Goal: Download file/media

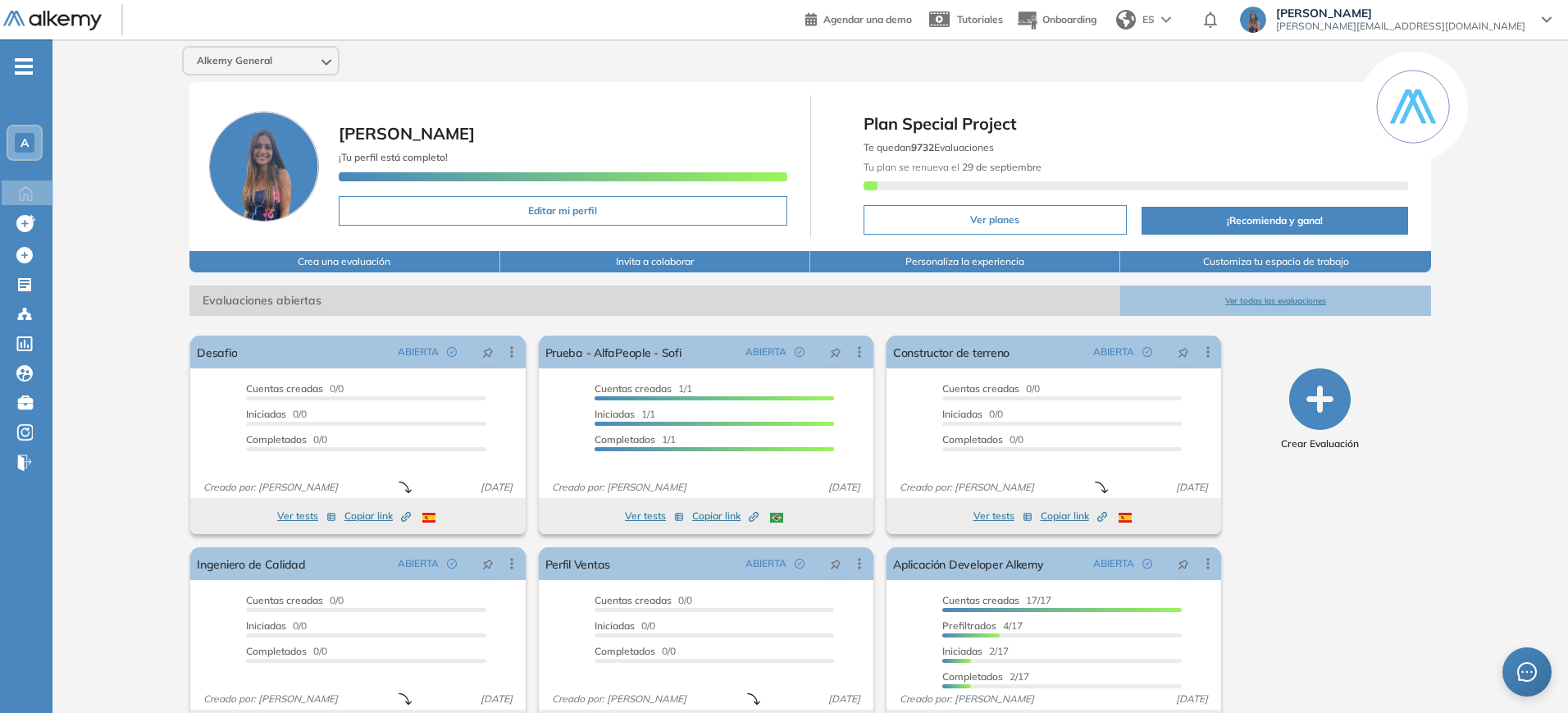
click at [19, 143] on div "A" at bounding box center [24, 142] width 20 height 20
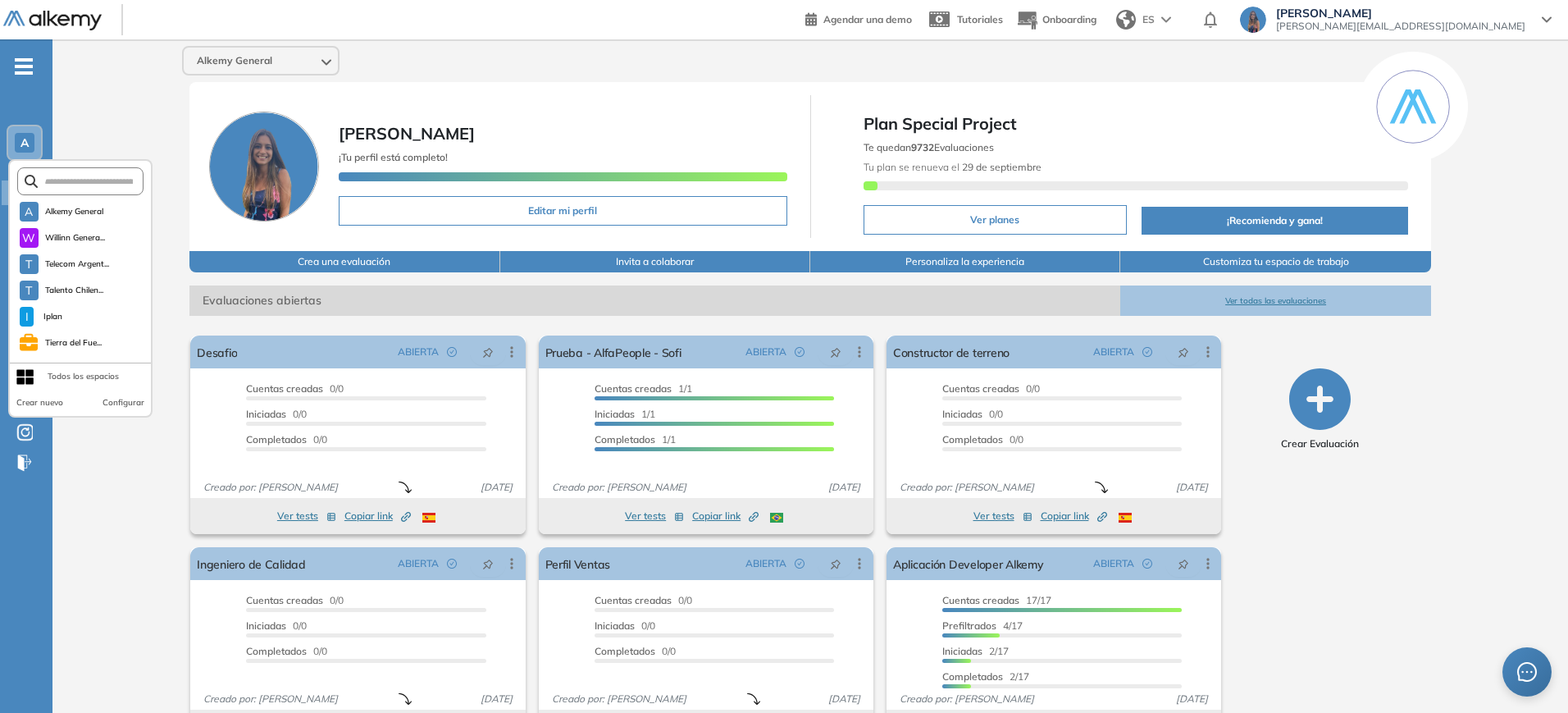
scroll to position [78, 0]
click at [104, 339] on li "I IT Patagonia" at bounding box center [84, 343] width 135 height 26
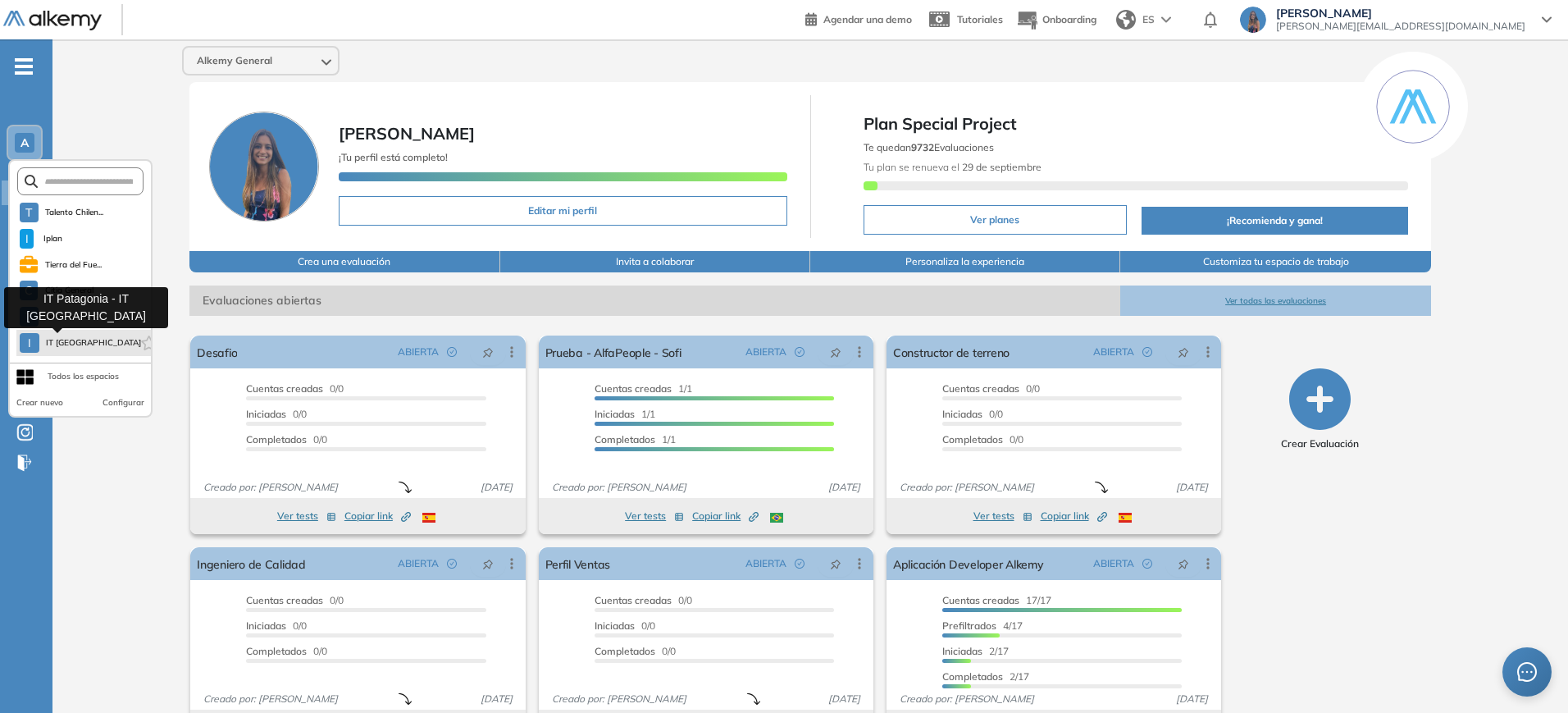
click at [78, 342] on span "IT Patagonia" at bounding box center [91, 342] width 91 height 13
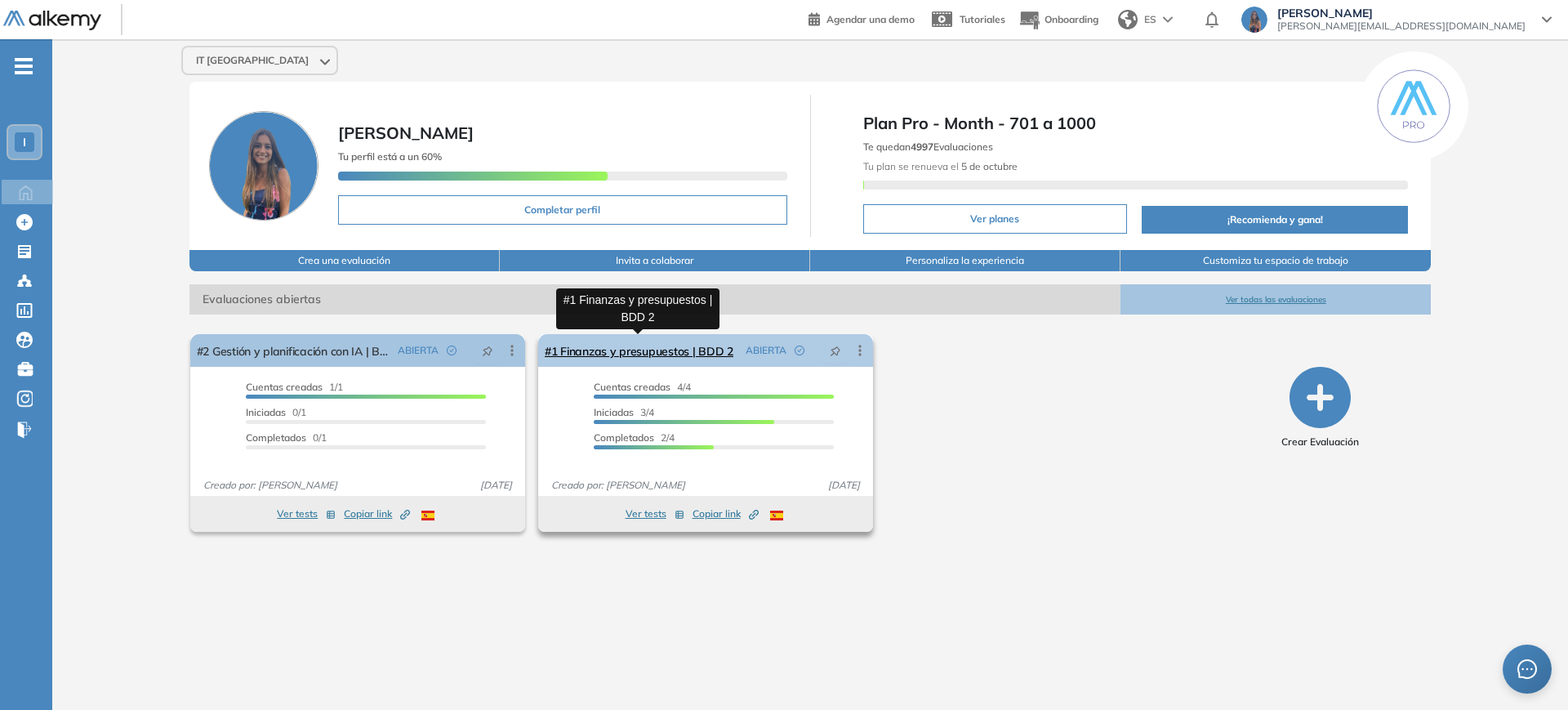
click at [643, 350] on link "#1 Finanzas y presupuestos | BDD 2" at bounding box center [639, 350] width 188 height 32
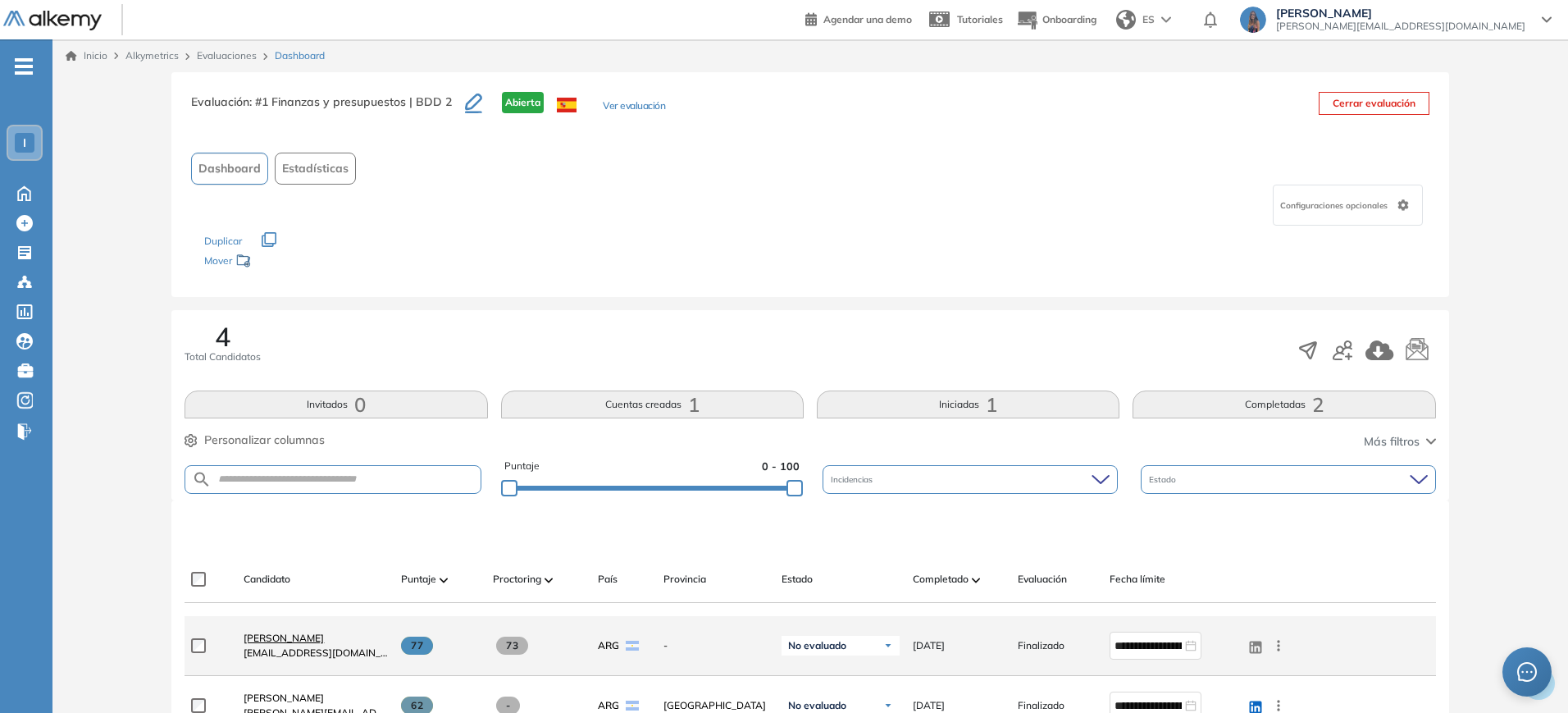
click at [297, 638] on span "Mariela Paradisi" at bounding box center [284, 638] width 80 height 12
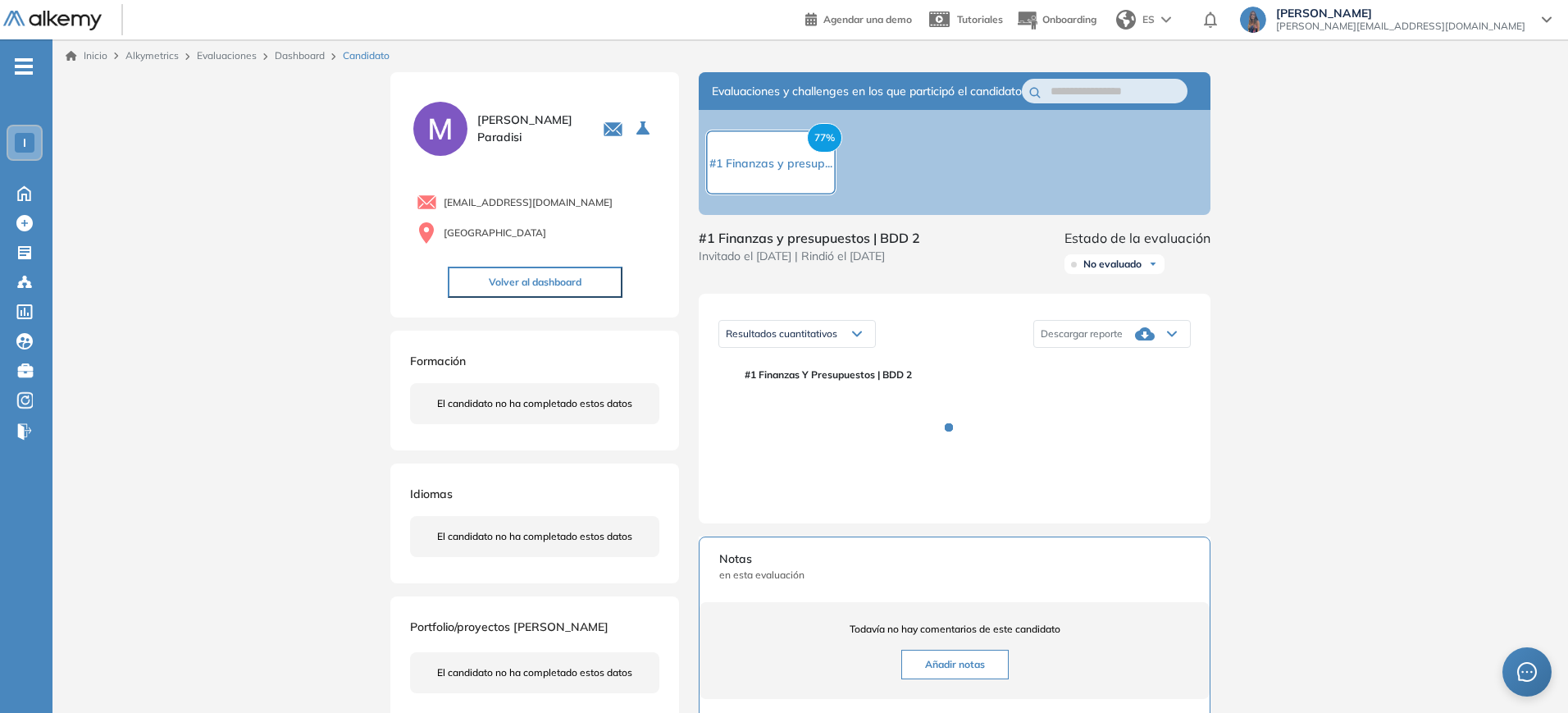
click at [1110, 340] on span "Descargar reporte" at bounding box center [1082, 333] width 82 height 13
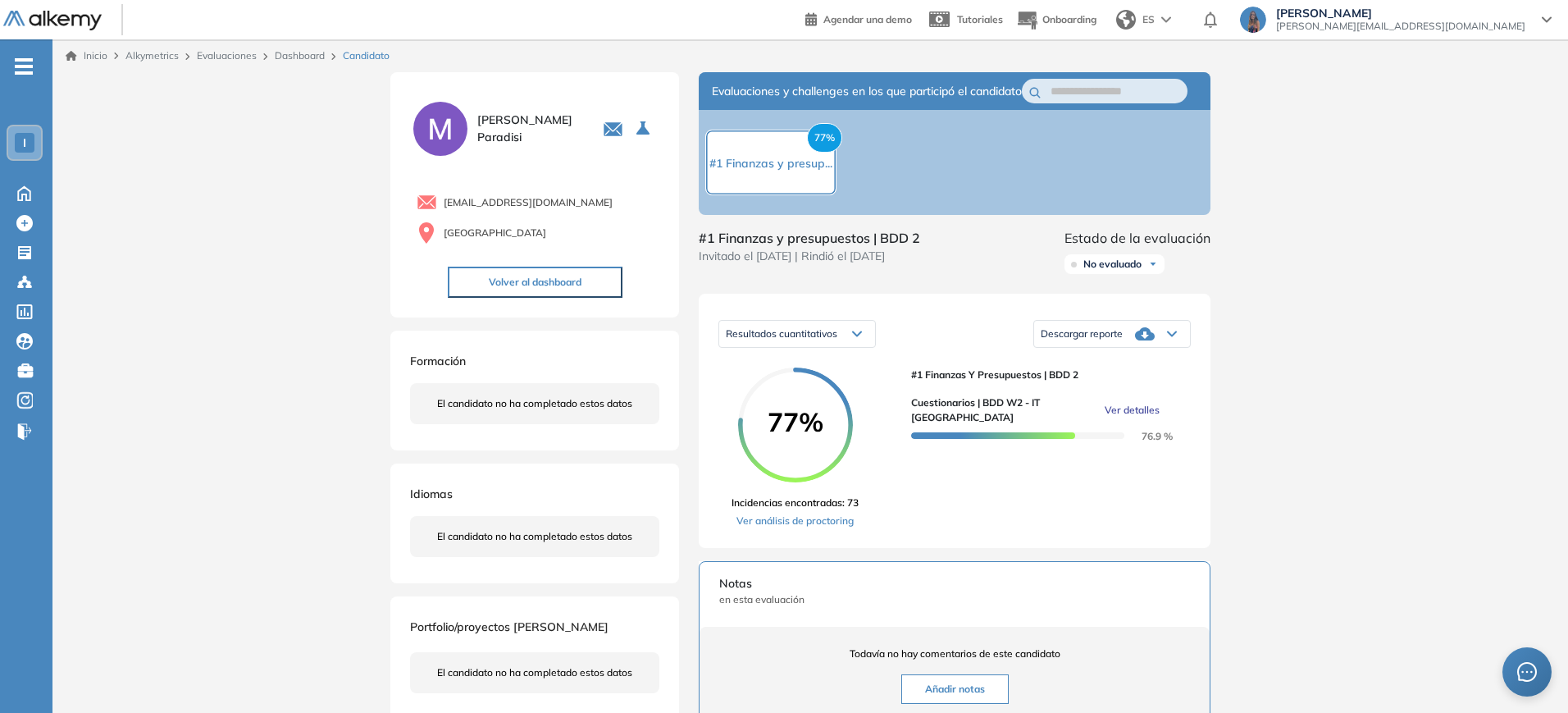
click at [1143, 340] on icon at bounding box center [1144, 333] width 20 height 13
click at [1139, 407] on li "Descargar informe resumido" at bounding box center [1102, 398] width 122 height 16
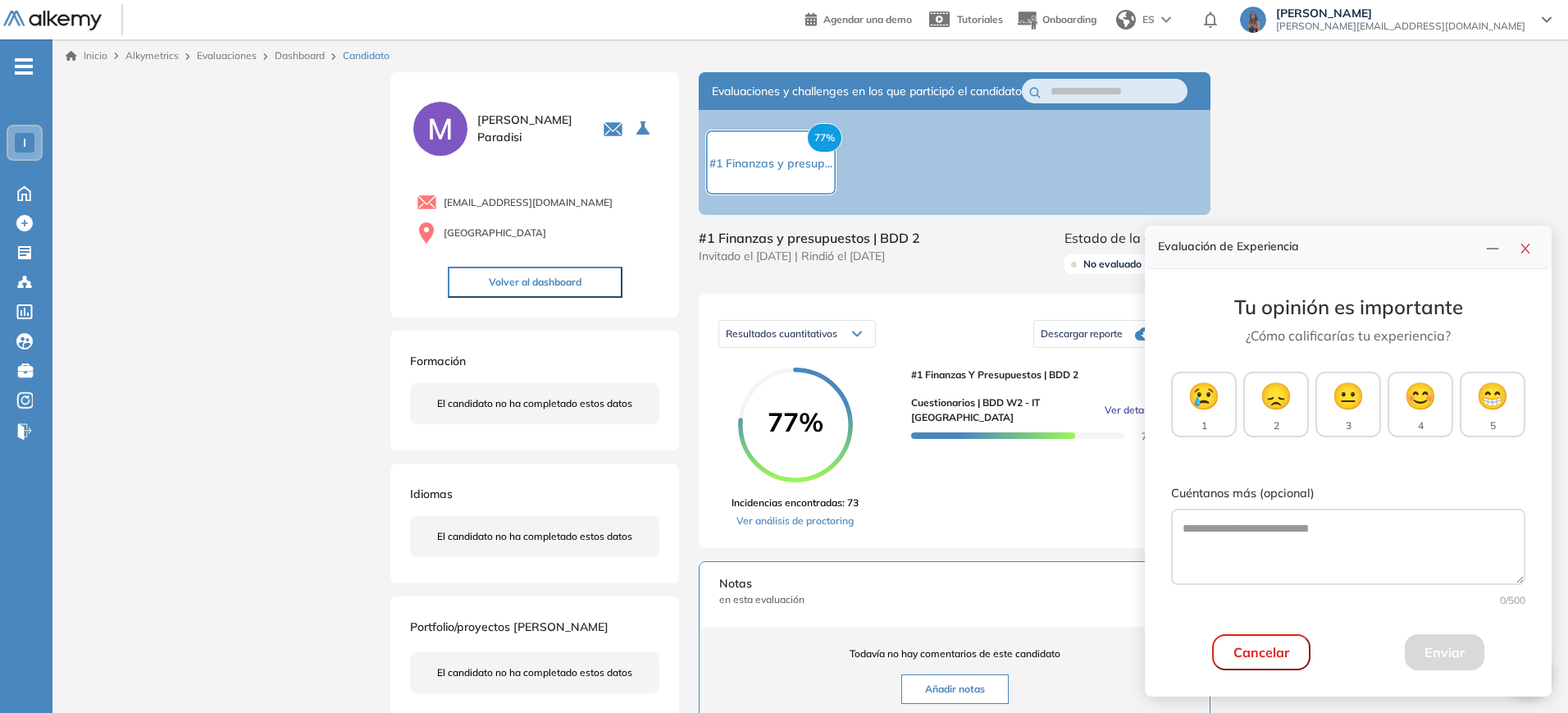
click at [1091, 340] on span "Descargar reporte" at bounding box center [1082, 333] width 82 height 13
click at [1079, 377] on li "Descargar informe completo" at bounding box center [1102, 368] width 121 height 16
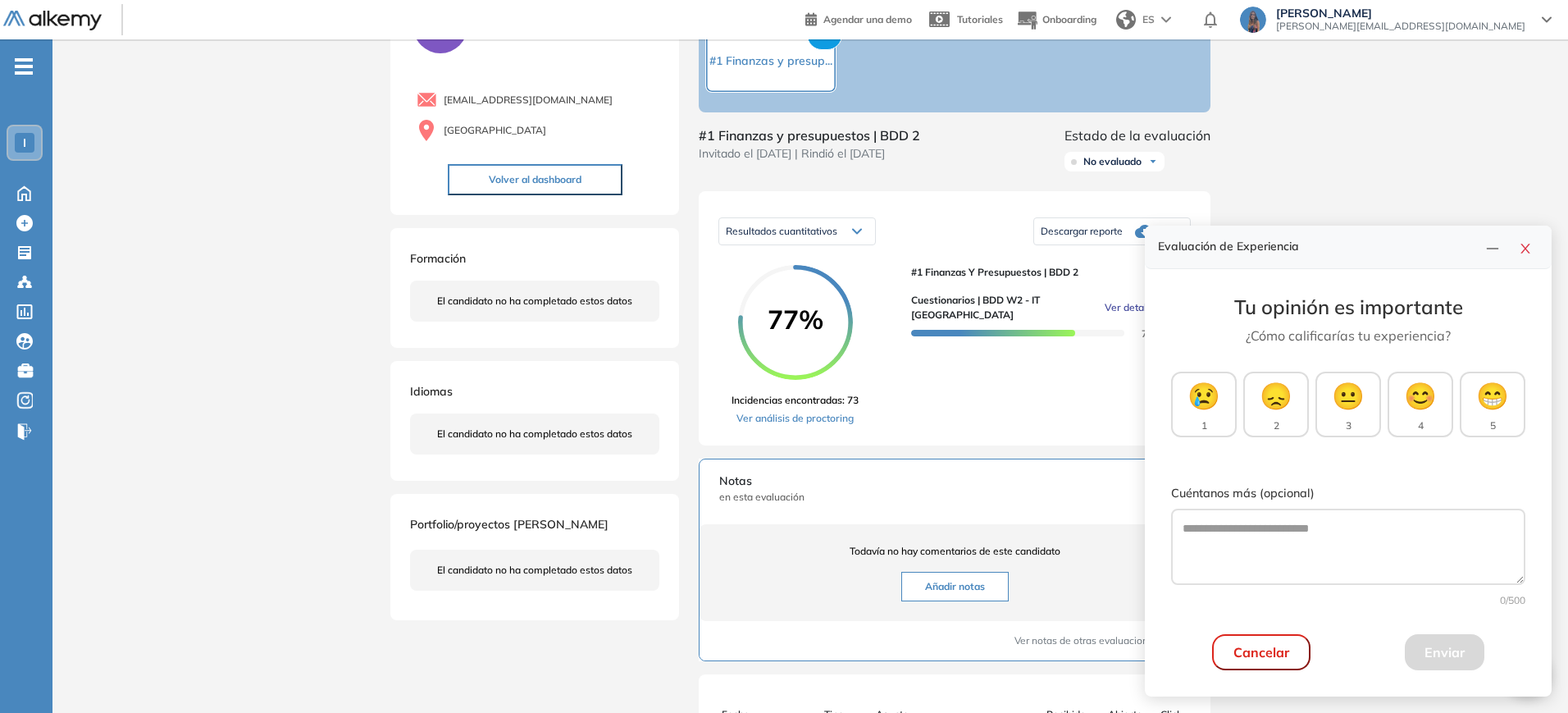
scroll to position [205, 0]
